Goal: Information Seeking & Learning: Learn about a topic

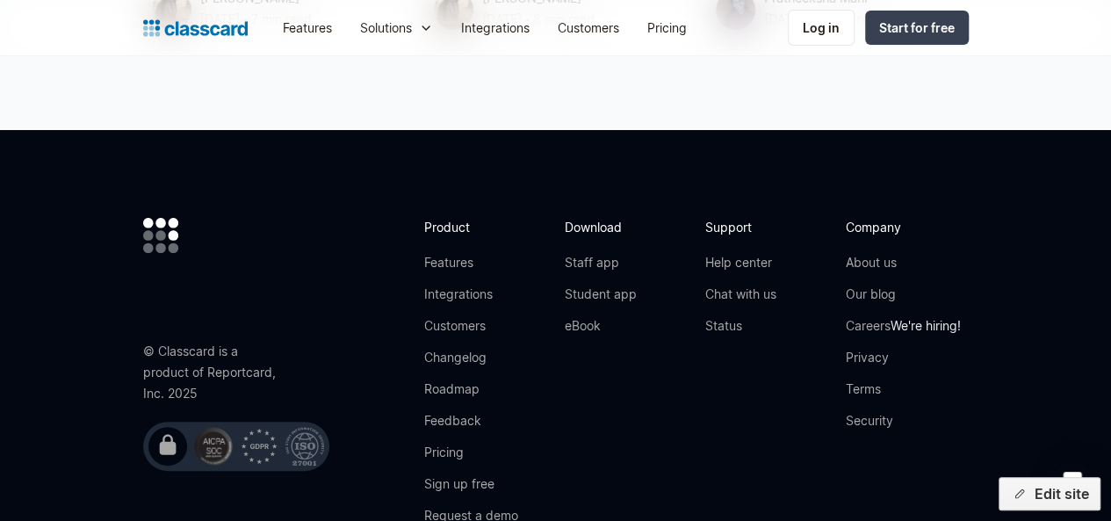
scroll to position [10001, 0]
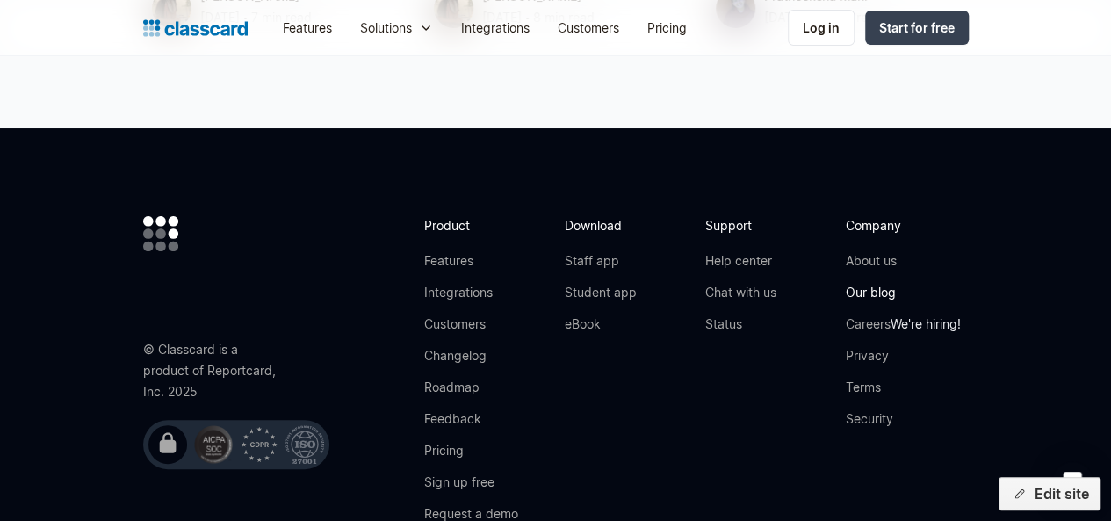
click at [936, 284] on link "Our blog" at bounding box center [903, 293] width 115 height 18
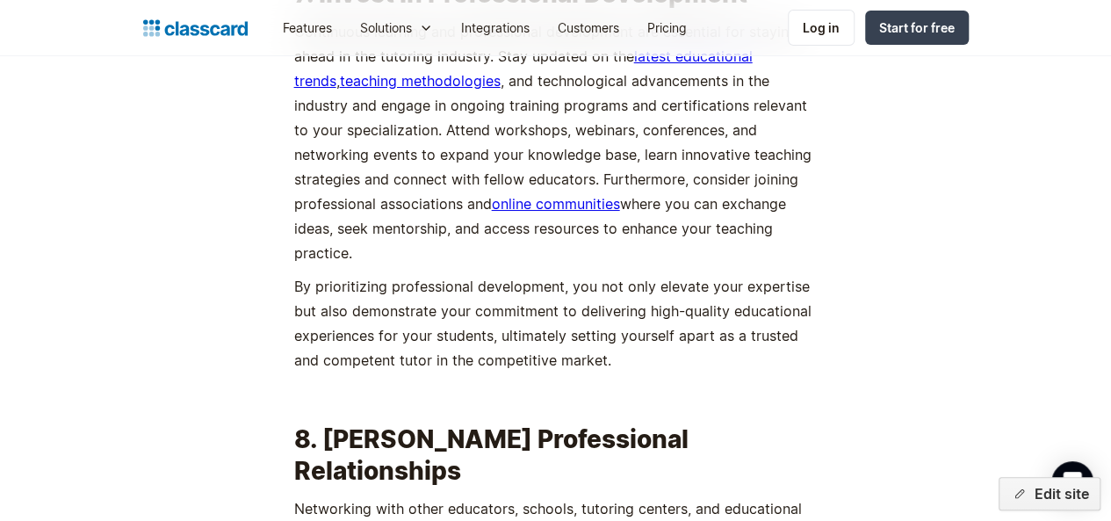
scroll to position [6629, 0]
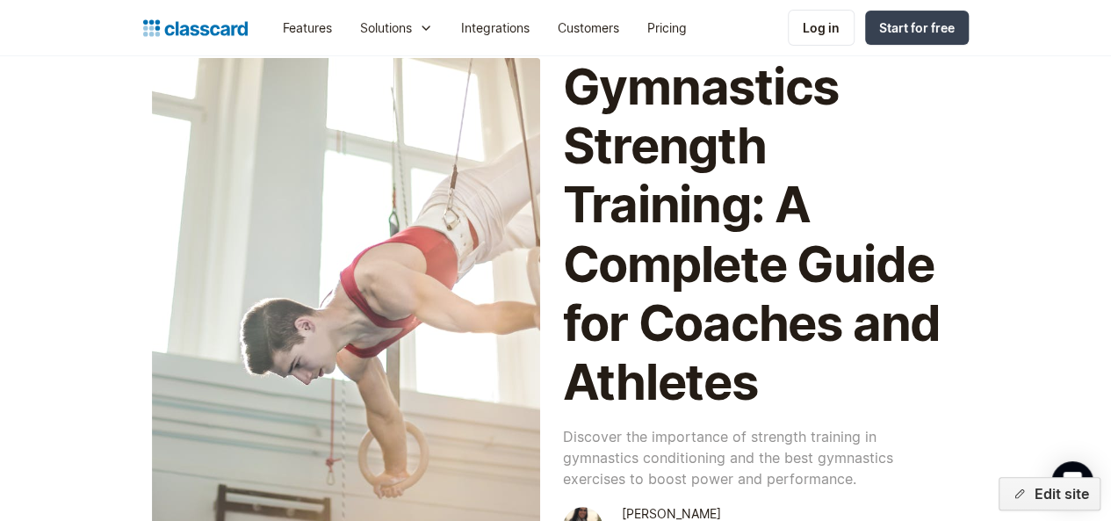
scroll to position [53, 0]
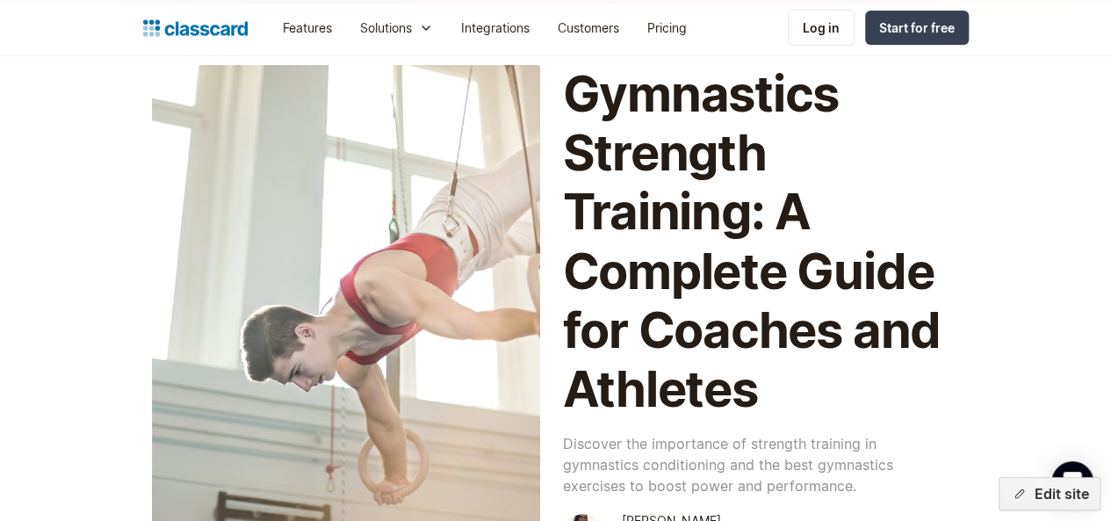
click at [313, 275] on div at bounding box center [346, 310] width 388 height 491
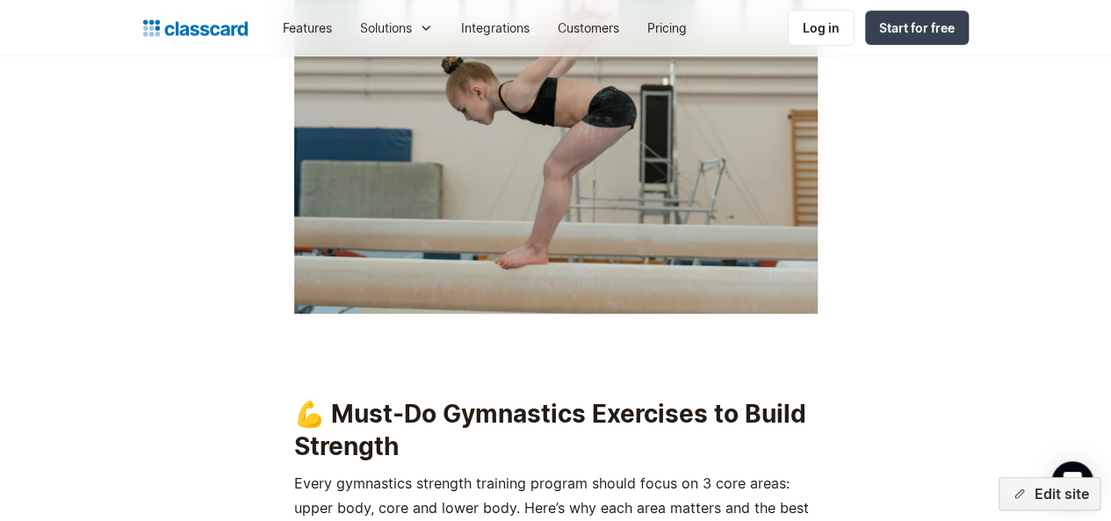
scroll to position [3753, 0]
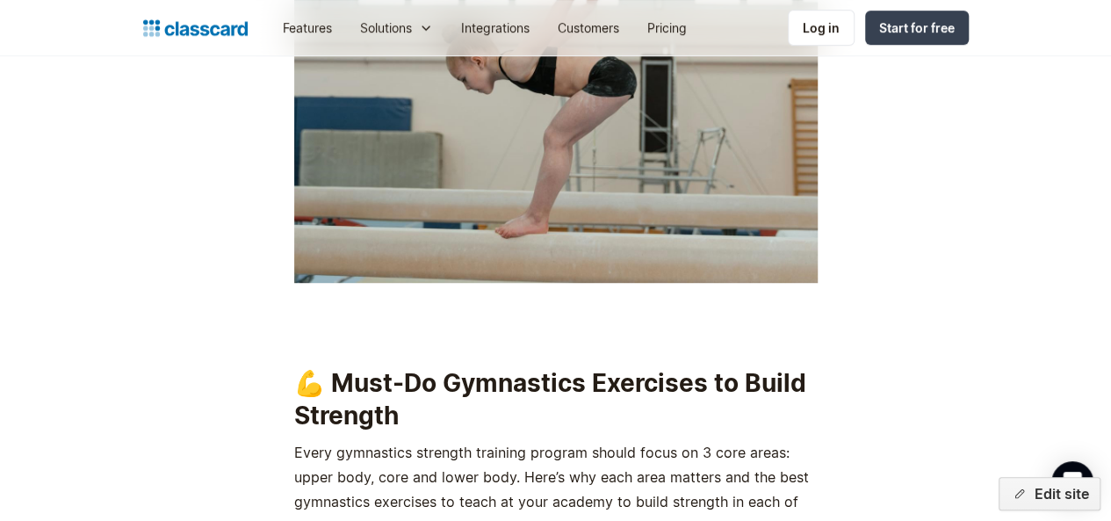
drag, startPoint x: 318, startPoint y: 353, endPoint x: 406, endPoint y: 380, distance: 92.0
click at [406, 380] on h2 "💪 Must-Do Gymnastics Exercises to Build Strength" at bounding box center [555, 399] width 523 height 64
click at [406, 378] on h2 "💪 Must-Do Gymnastics Exercises to Build Strength" at bounding box center [555, 399] width 523 height 64
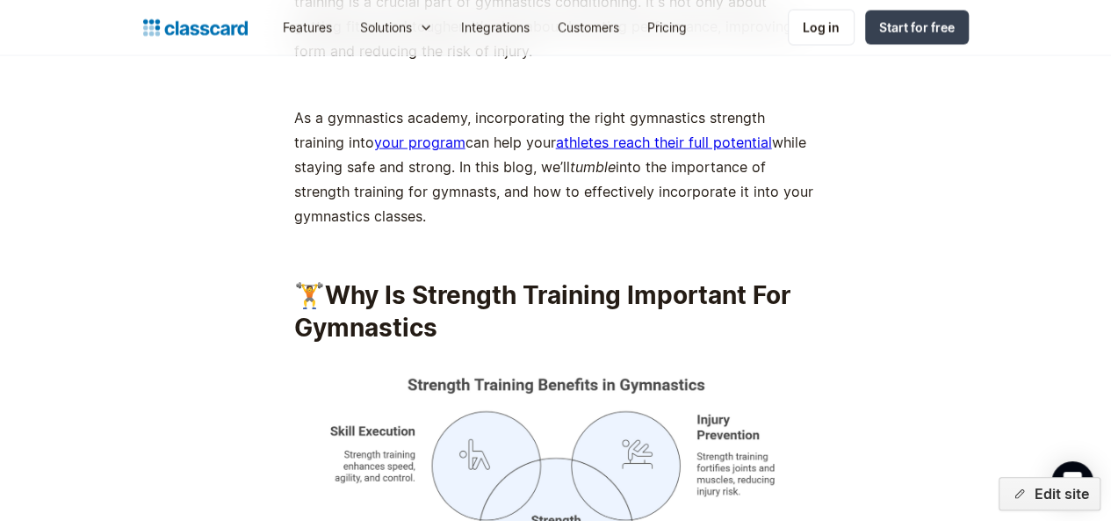
scroll to position [1807, 0]
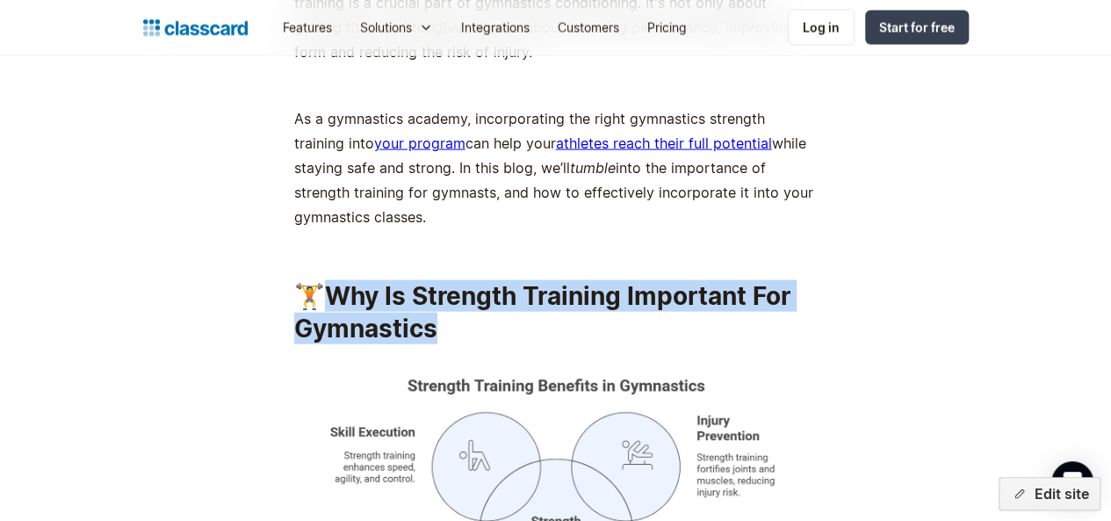
drag, startPoint x: 321, startPoint y: 247, endPoint x: 430, endPoint y: 272, distance: 111.8
click at [430, 280] on h2 "🏋️ Why Is Strength Training Important For Gymnastics" at bounding box center [555, 312] width 523 height 64
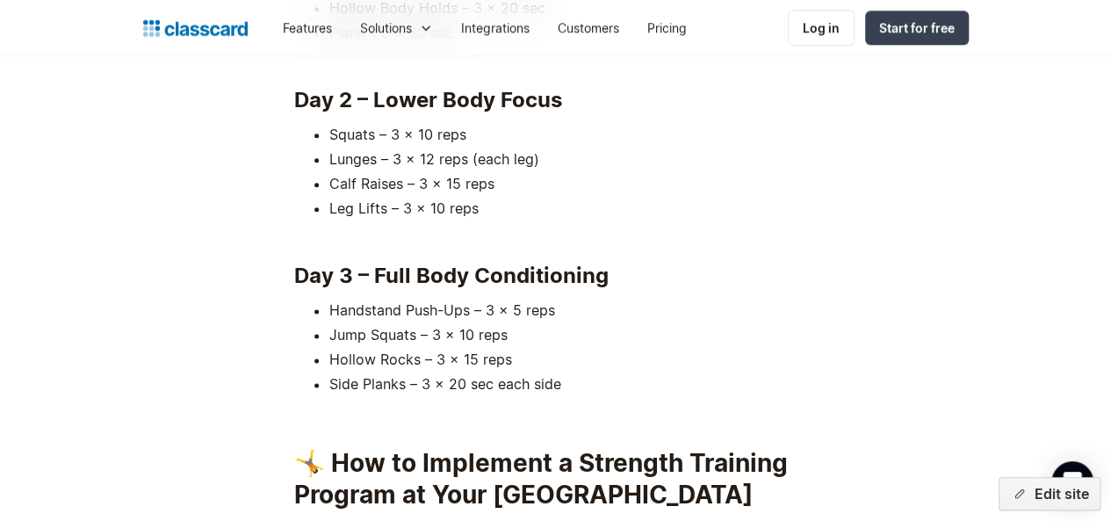
scroll to position [11096, 0]
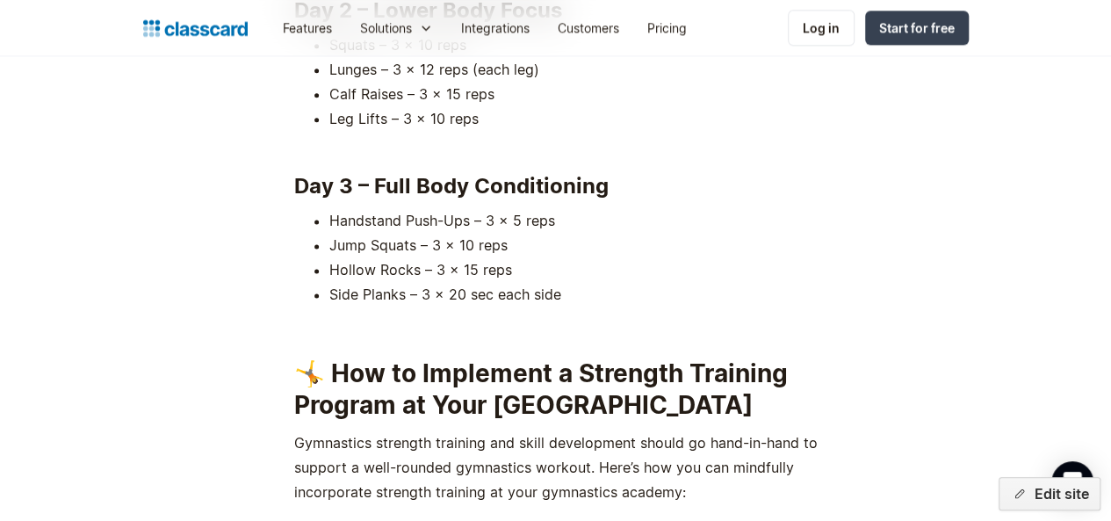
drag, startPoint x: 321, startPoint y: 294, endPoint x: 779, endPoint y: 309, distance: 458.7
click at [779, 357] on h2 "🤸 How to Implement a Strength Training Program at Your [GEOGRAPHIC_DATA]" at bounding box center [555, 389] width 523 height 64
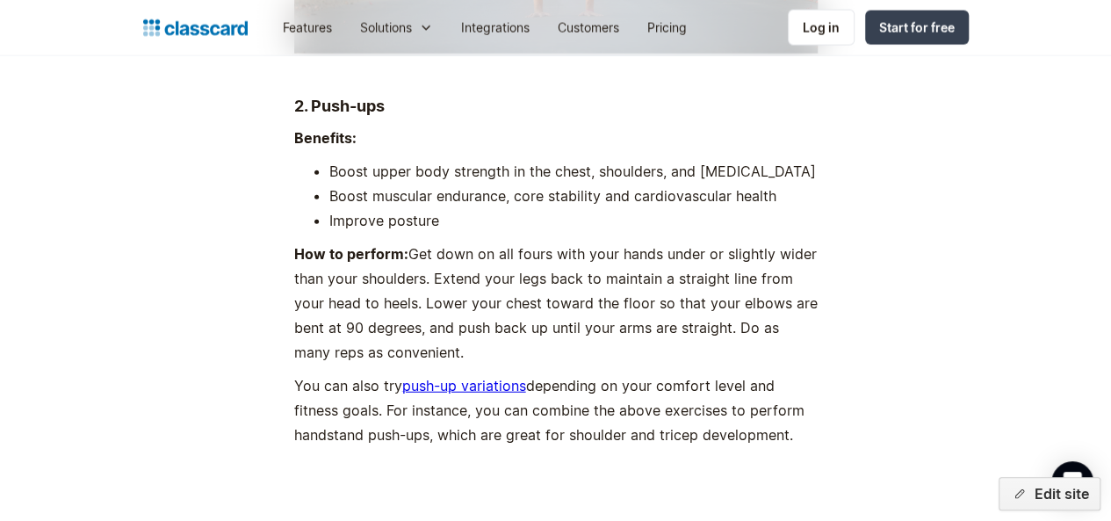
scroll to position [5306, 0]
